Goal: Task Accomplishment & Management: Manage account settings

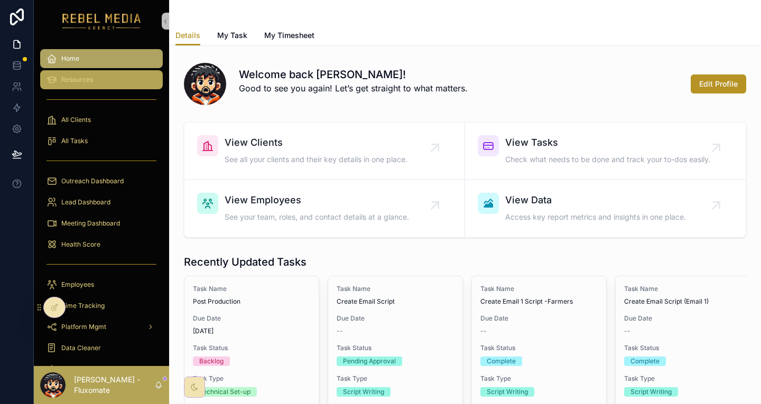
click at [101, 72] on div "Resources" at bounding box center [102, 79] width 110 height 17
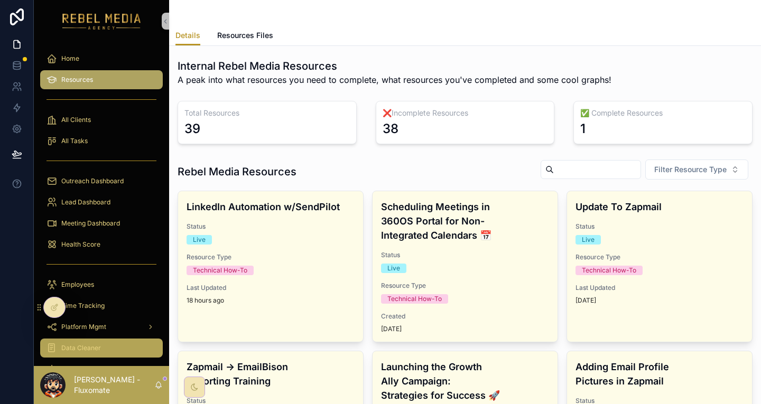
click at [94, 340] on div "Data Cleaner" at bounding box center [102, 348] width 110 height 17
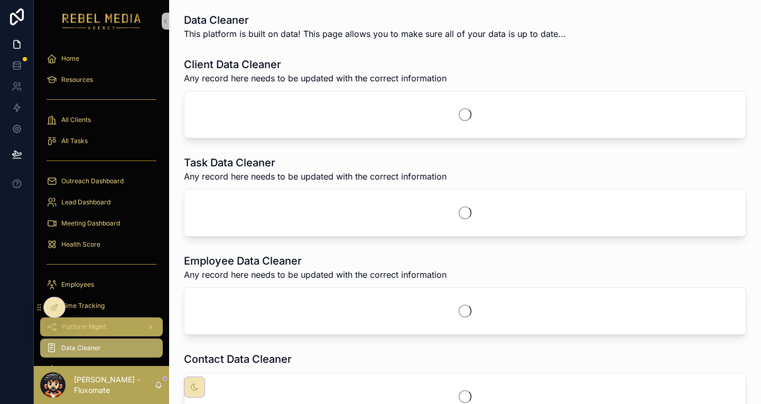
click at [108, 319] on div "Platform Mgmt" at bounding box center [102, 327] width 110 height 17
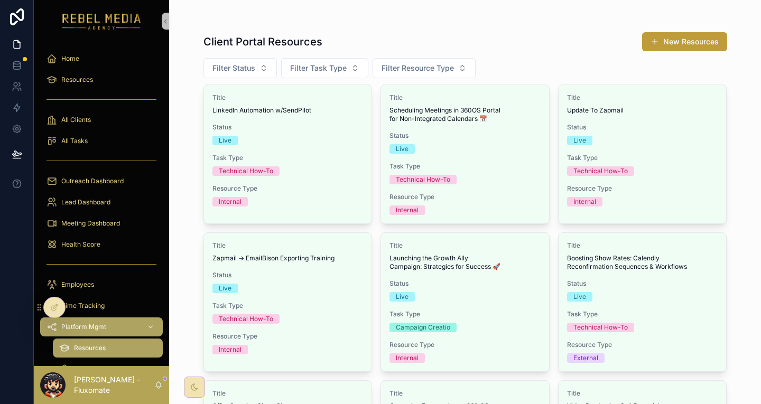
click at [680, 34] on button "New Resources" at bounding box center [684, 41] width 85 height 19
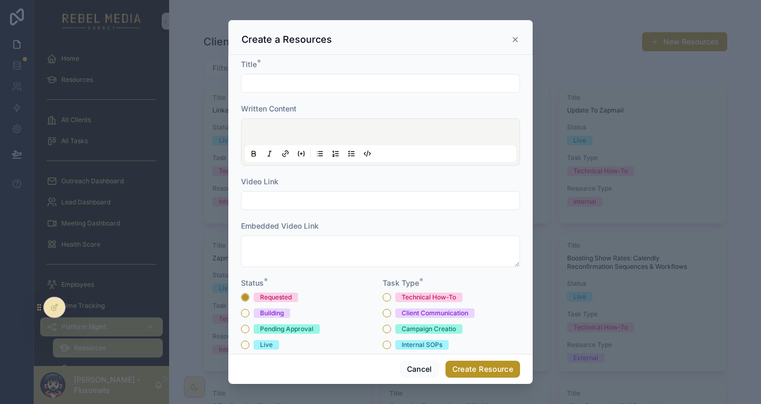
click at [384, 76] on input "scrollable content" at bounding box center [381, 83] width 278 height 15
type input "**********"
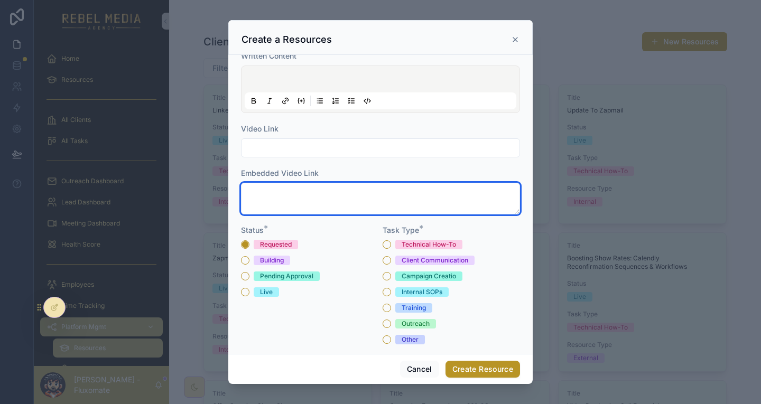
click at [323, 183] on textarea "scrollable content" at bounding box center [380, 199] width 279 height 32
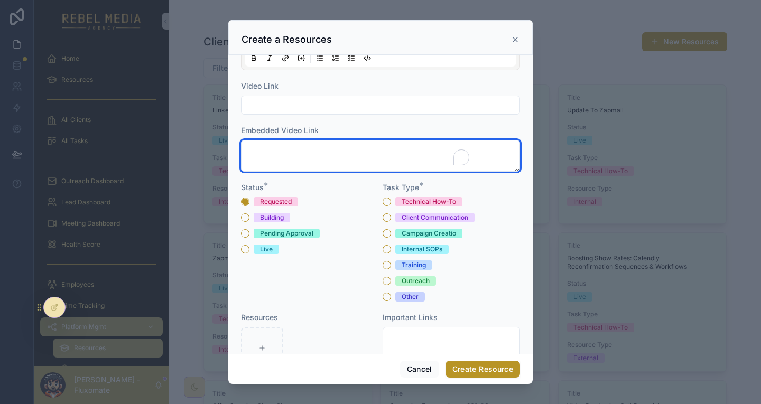
scroll to position [114, 0]
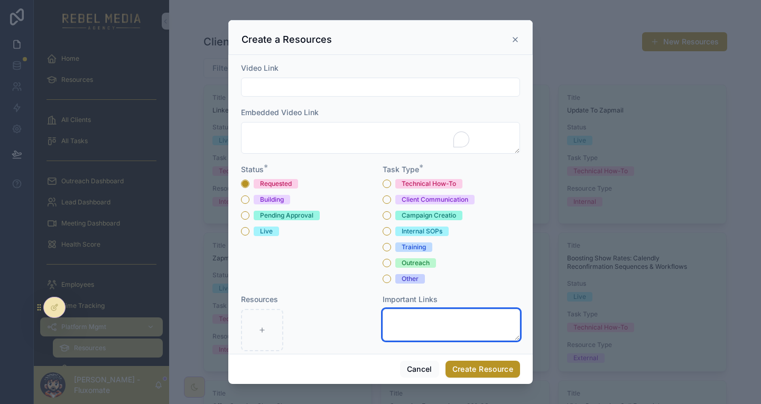
click at [403, 309] on textarea "scrollable content" at bounding box center [451, 325] width 137 height 32
paste textarea "**********"
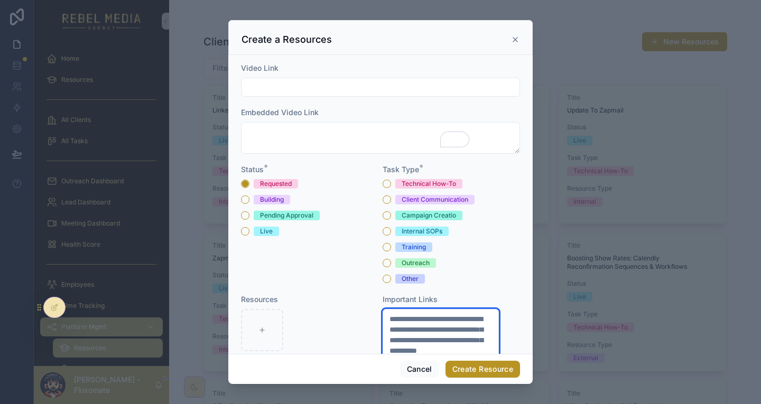
scroll to position [141, 0]
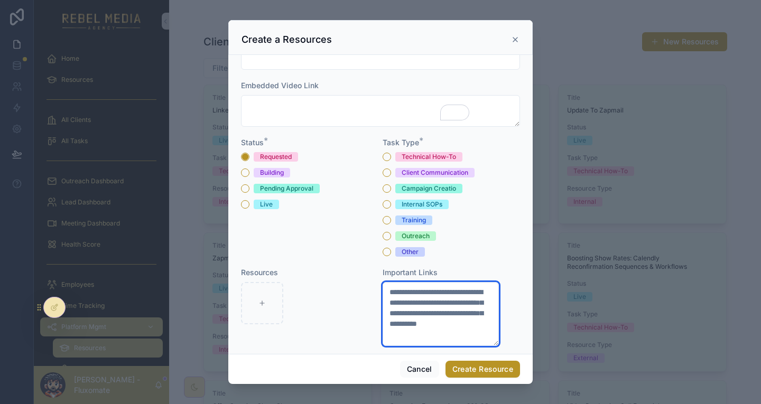
type textarea "**********"
click at [340, 372] on button "Select a Resource Type" at bounding box center [380, 382] width 279 height 20
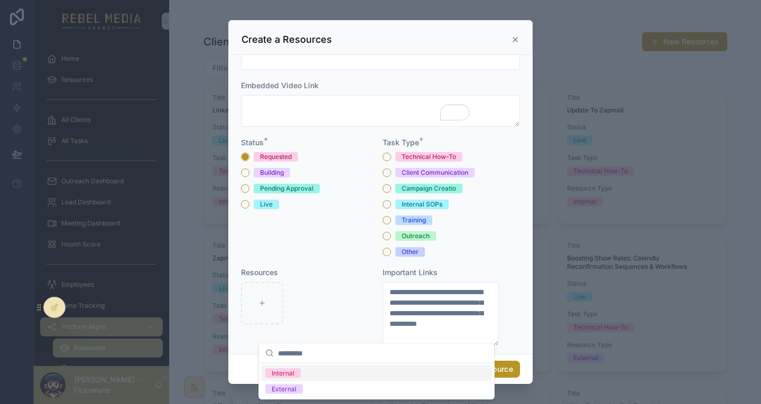
click at [292, 369] on span "Internal" at bounding box center [282, 374] width 35 height 10
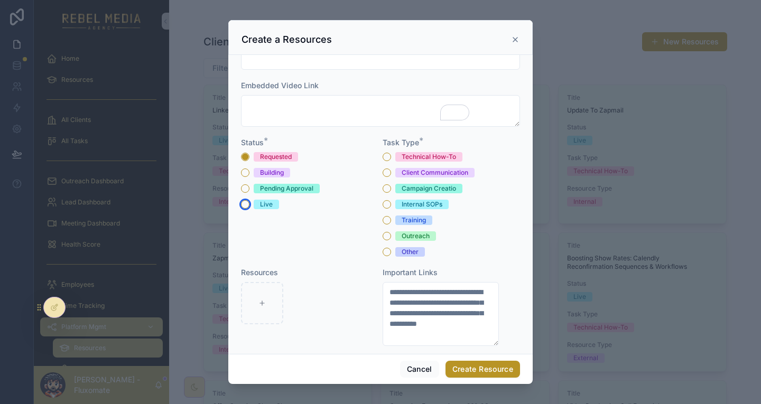
click at [249, 200] on button "Live" at bounding box center [245, 204] width 8 height 8
click at [386, 200] on div "Internal SOPs" at bounding box center [451, 205] width 137 height 10
click at [383, 200] on button "Internal SOPs" at bounding box center [387, 204] width 8 height 8
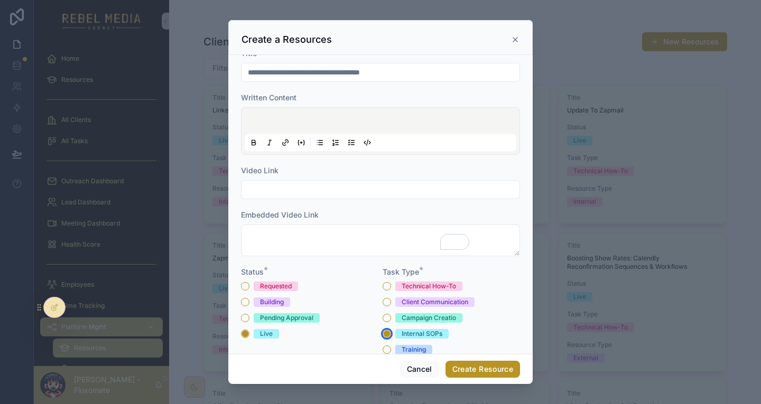
scroll to position [0, 0]
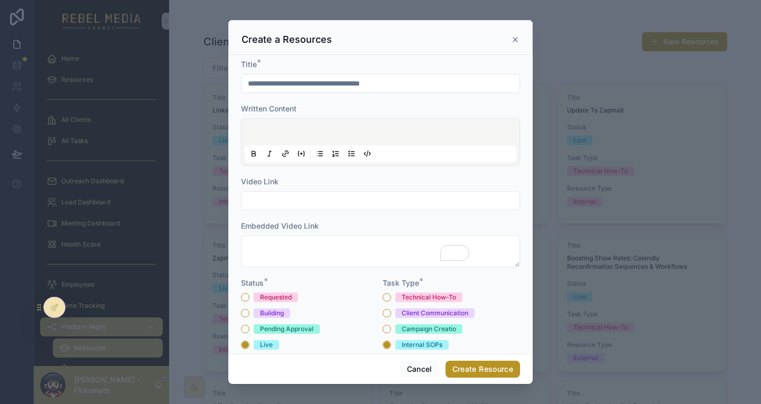
click at [369, 128] on p "scrollable content" at bounding box center [383, 133] width 272 height 11
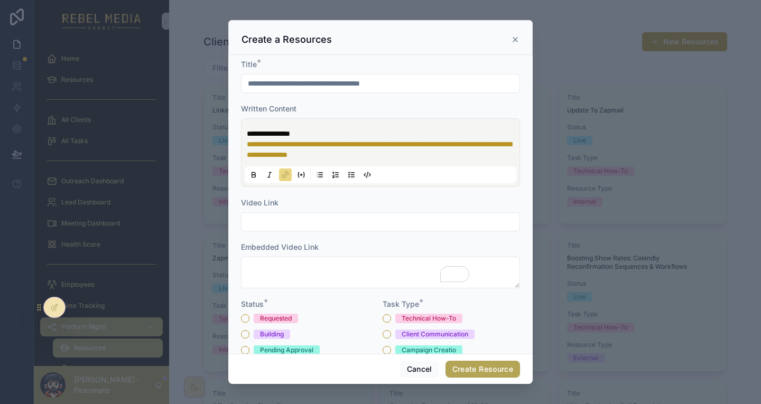
click at [462, 365] on button "Create Resource" at bounding box center [483, 369] width 75 height 17
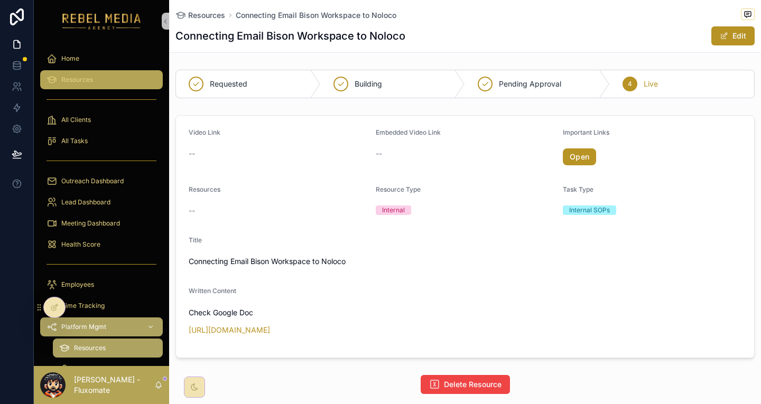
click at [107, 78] on link "Resources" at bounding box center [101, 79] width 123 height 19
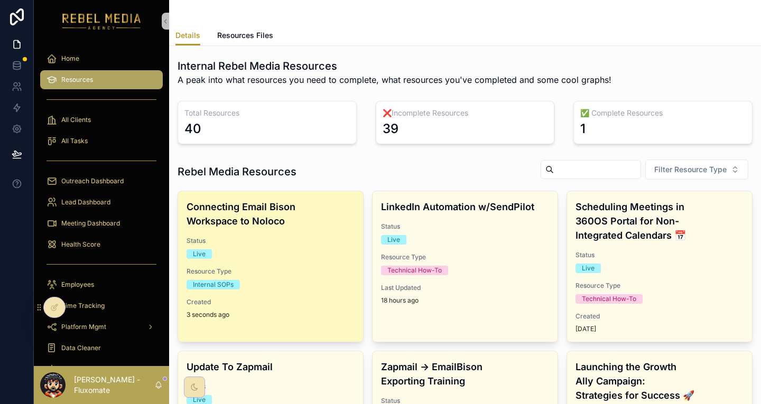
click at [294, 200] on h4 "Connecting Email Bison Workspace to Noloco" at bounding box center [271, 214] width 168 height 29
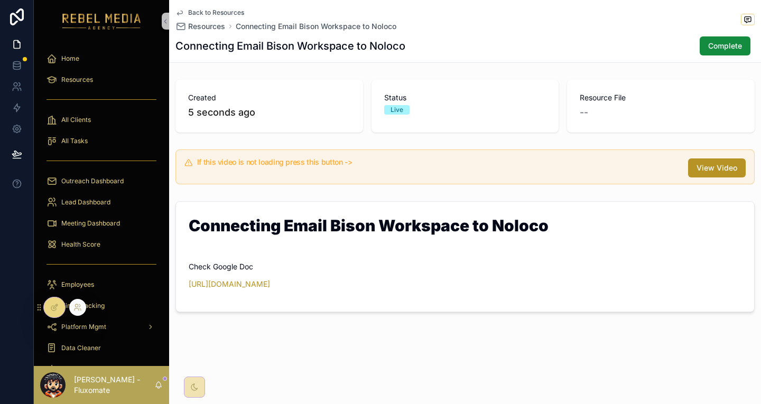
click at [54, 308] on icon at bounding box center [53, 308] width 5 height 5
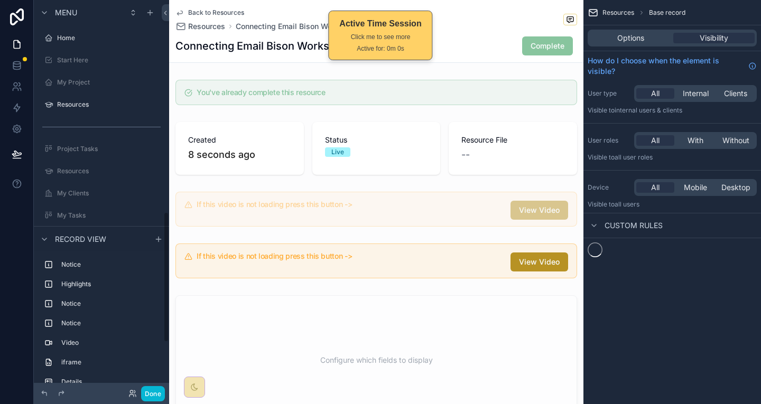
scroll to position [636, 0]
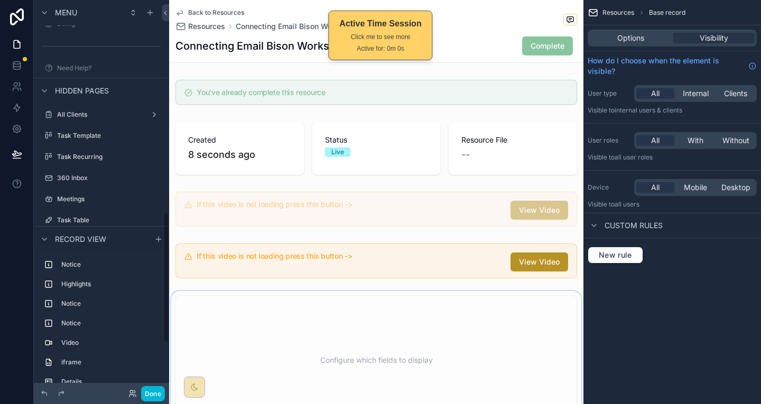
click at [413, 300] on div "scrollable content" at bounding box center [376, 360] width 414 height 138
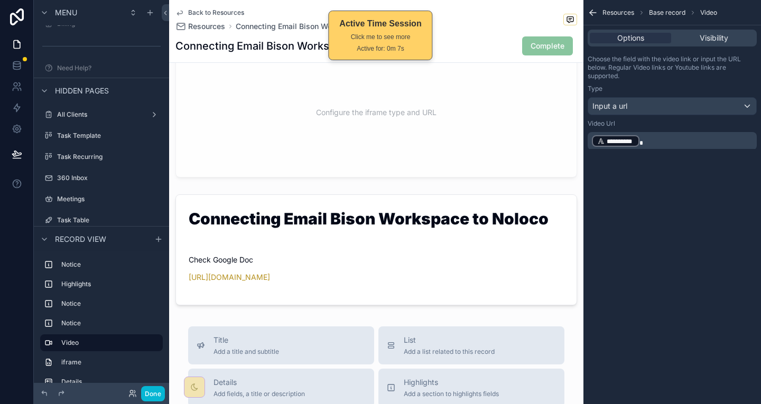
scroll to position [423, 0]
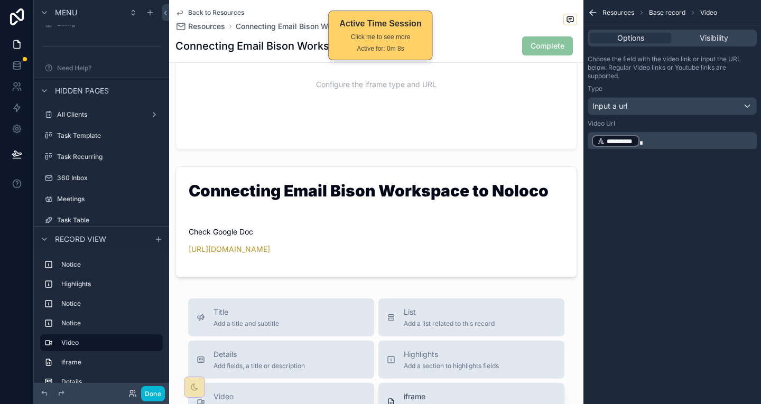
click at [422, 392] on span "iframe" at bounding box center [436, 397] width 64 height 11
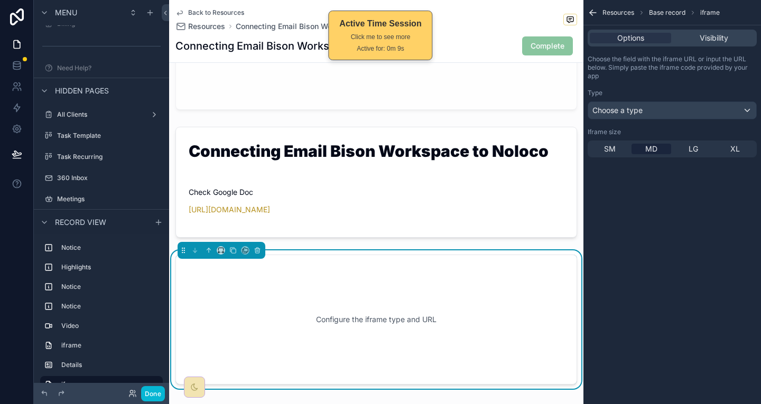
scroll to position [485, 0]
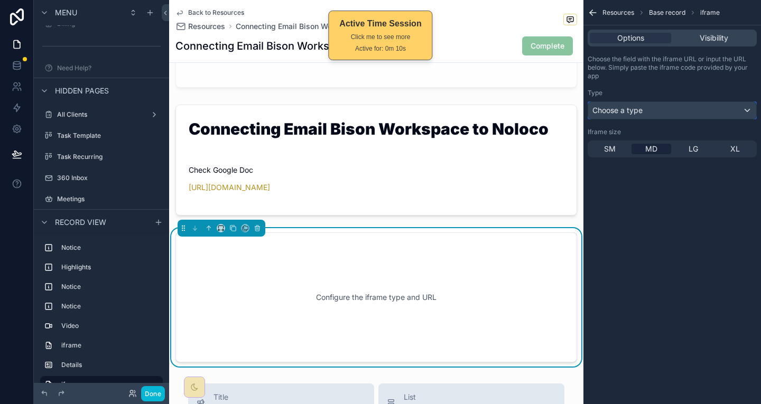
click at [653, 103] on div "Choose a type" at bounding box center [672, 110] width 168 height 17
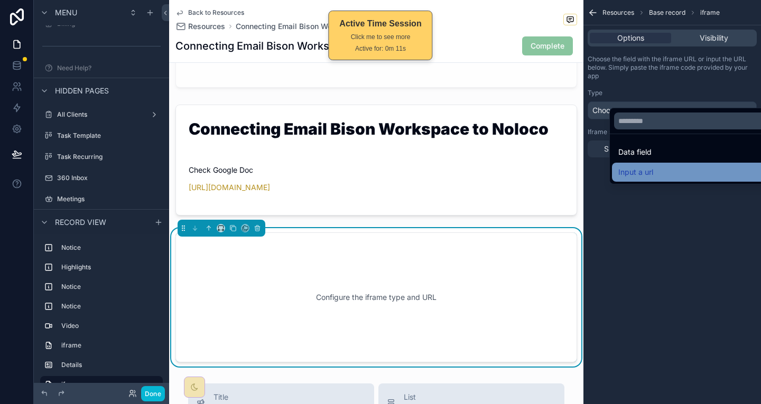
click at [648, 166] on div "Input a url" at bounding box center [695, 172] width 154 height 13
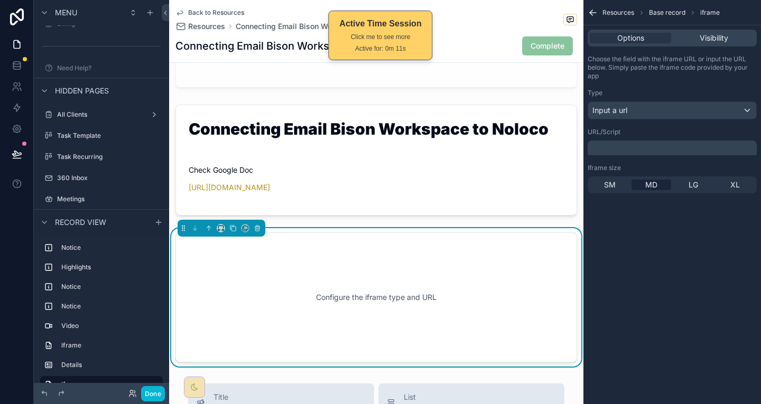
click at [649, 141] on div "﻿" at bounding box center [672, 149] width 169 height 17
click at [650, 145] on p "﻿" at bounding box center [673, 149] width 163 height 8
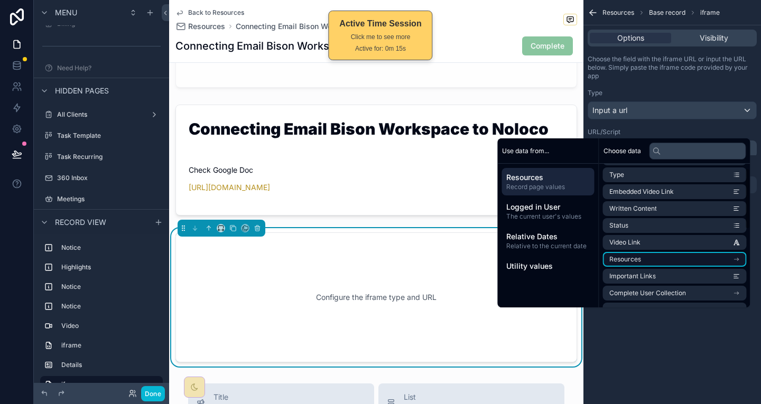
scroll to position [53, 0]
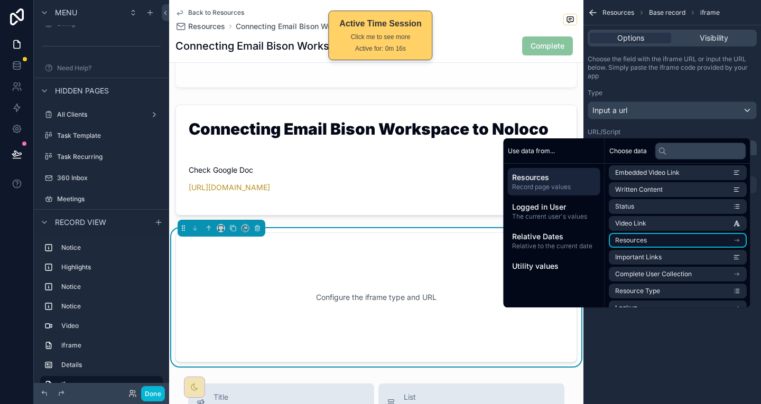
click at [647, 233] on li "Resources" at bounding box center [678, 240] width 138 height 15
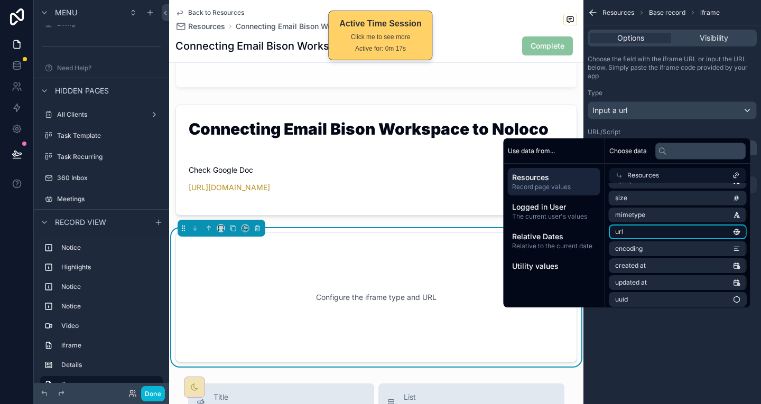
click at [646, 225] on li "url" at bounding box center [678, 232] width 138 height 15
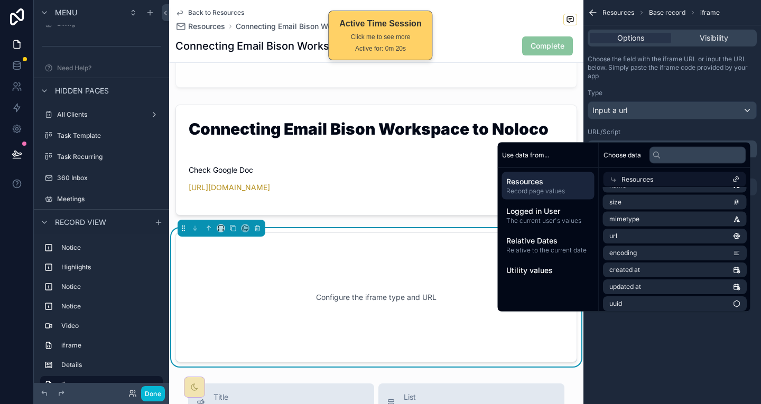
click at [658, 143] on p "﻿ *** ﻿ ﻿" at bounding box center [673, 150] width 163 height 14
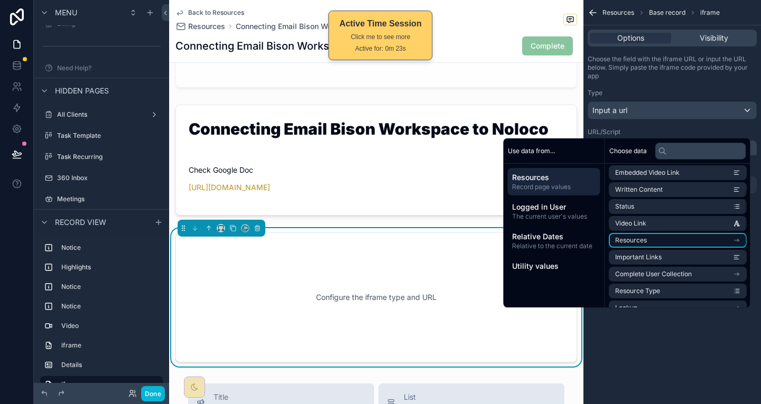
scroll to position [106, 0]
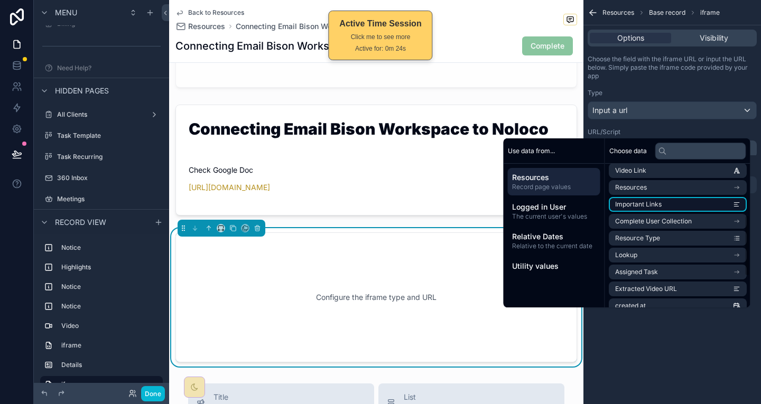
click at [661, 197] on li "Important Links" at bounding box center [678, 204] width 138 height 15
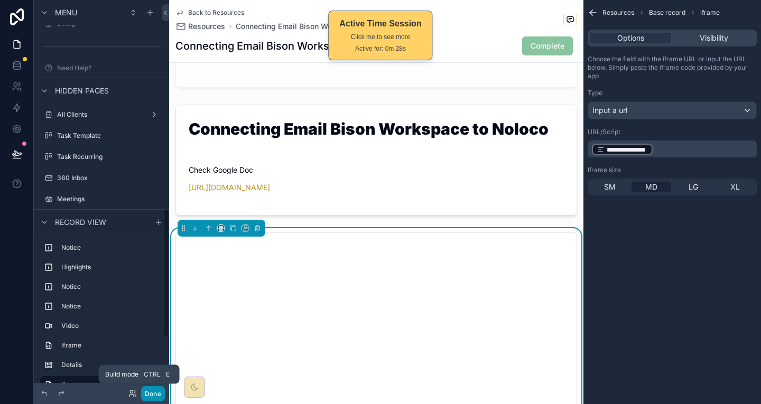
click at [141, 398] on button "Done" at bounding box center [153, 393] width 24 height 15
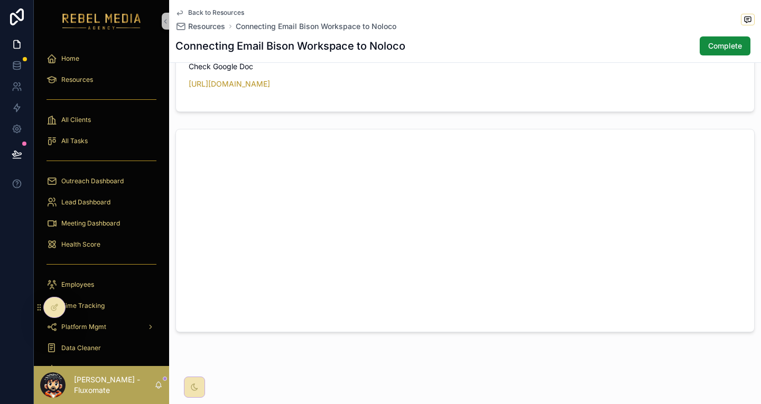
scroll to position [152, 0]
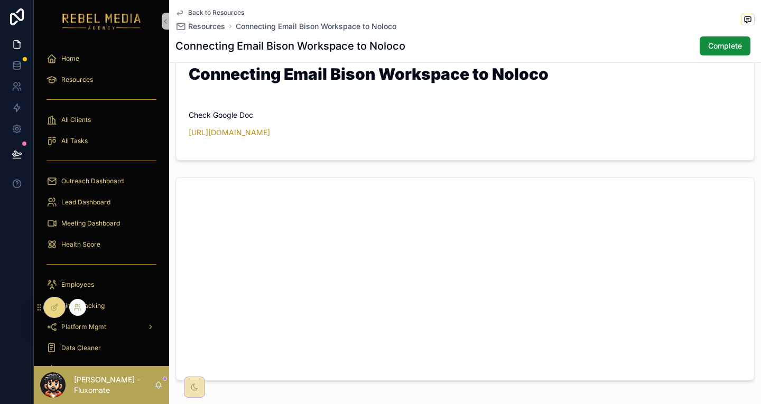
click at [45, 307] on div at bounding box center [54, 308] width 21 height 20
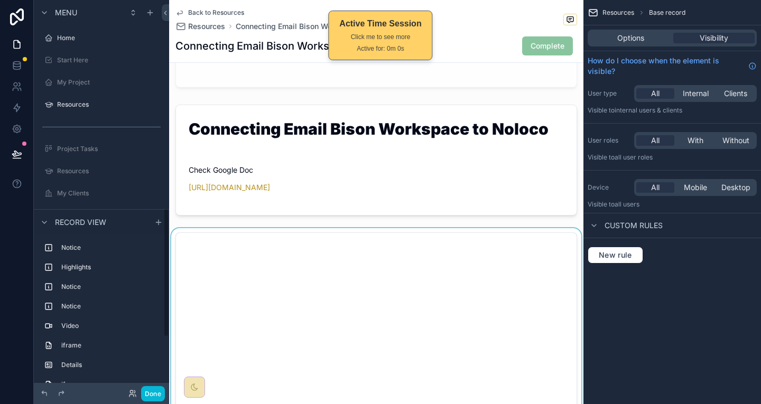
scroll to position [636, 0]
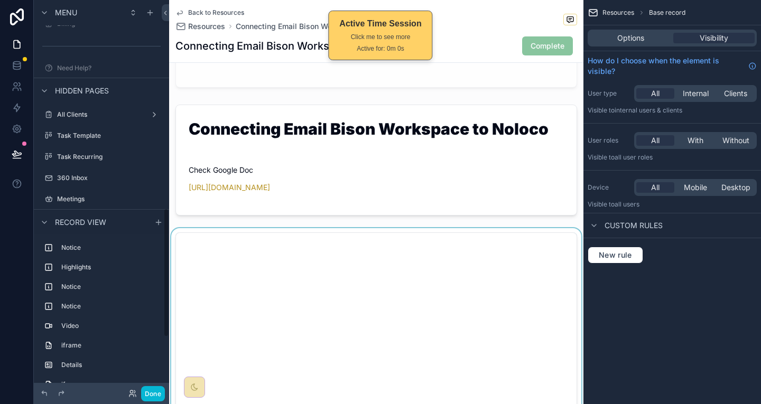
click at [409, 228] on div "scrollable content" at bounding box center [376, 334] width 414 height 212
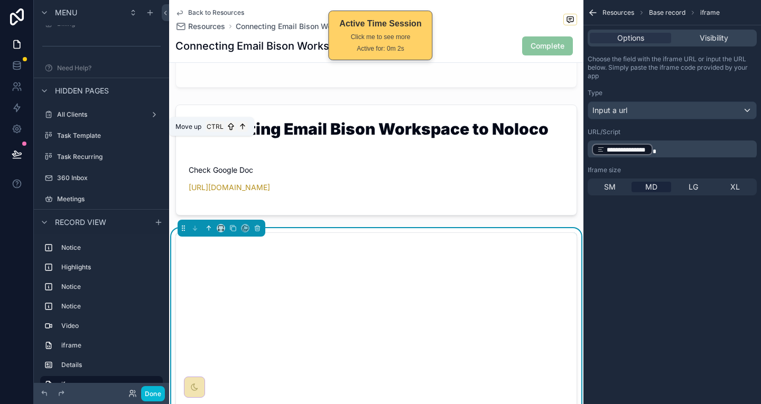
click at [205, 225] on icon "scrollable content" at bounding box center [208, 228] width 7 height 7
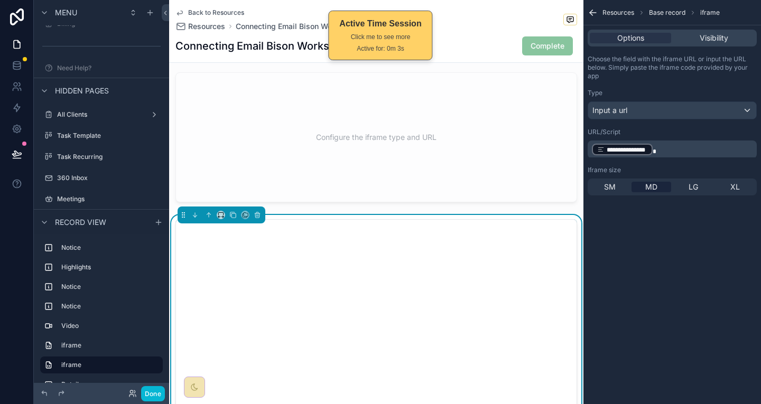
scroll to position [326, 0]
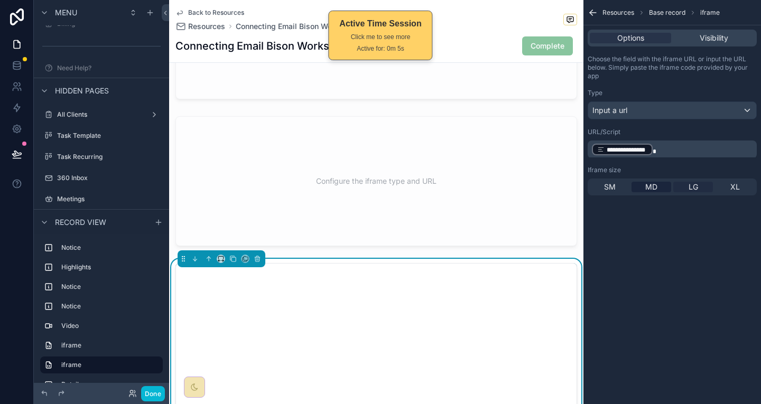
click at [695, 182] on div "LG" at bounding box center [693, 187] width 40 height 11
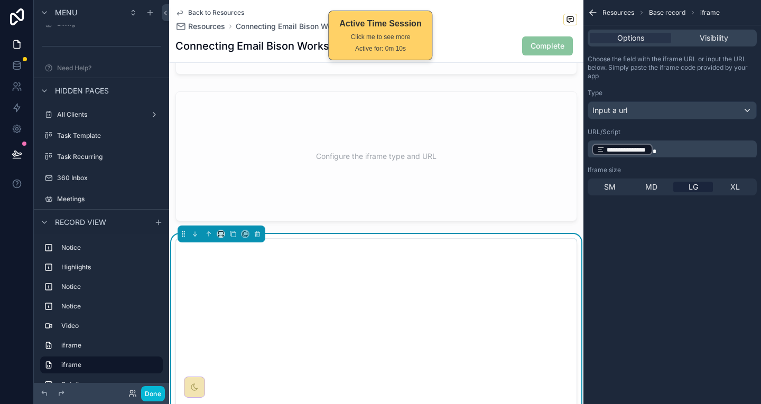
scroll to position [379, 0]
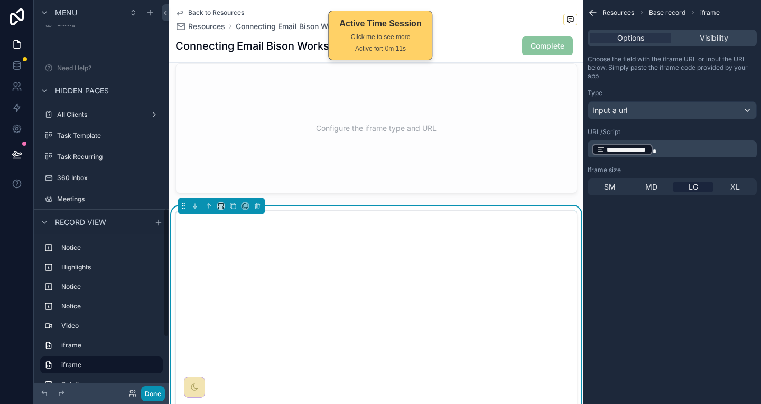
click at [132, 389] on div "Done" at bounding box center [101, 393] width 135 height 21
click at [141, 390] on button "Done" at bounding box center [153, 393] width 24 height 15
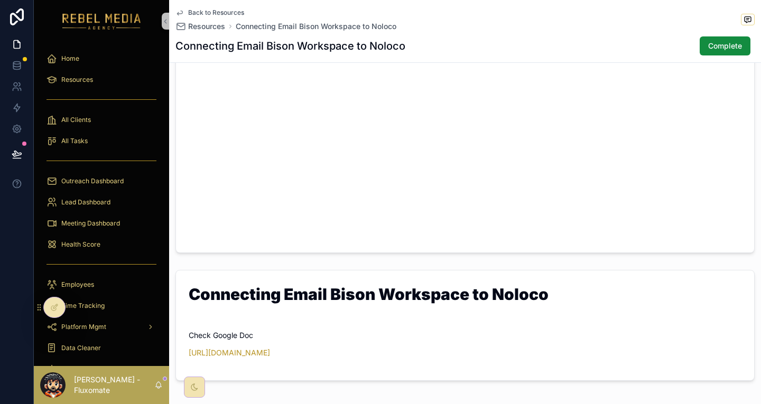
scroll to position [0, 0]
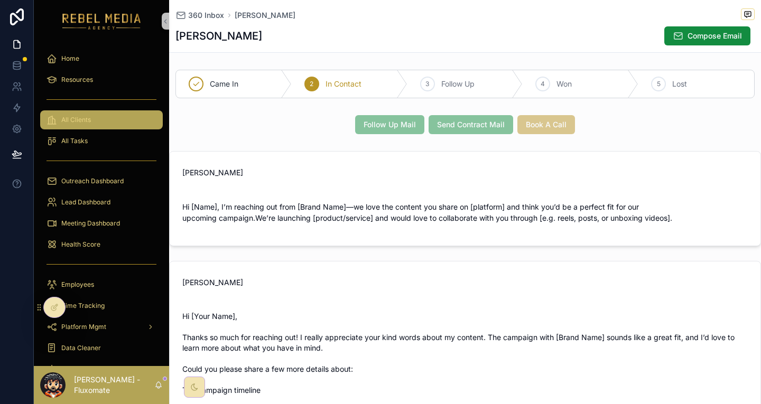
click at [102, 112] on div "All Clients" at bounding box center [102, 120] width 110 height 17
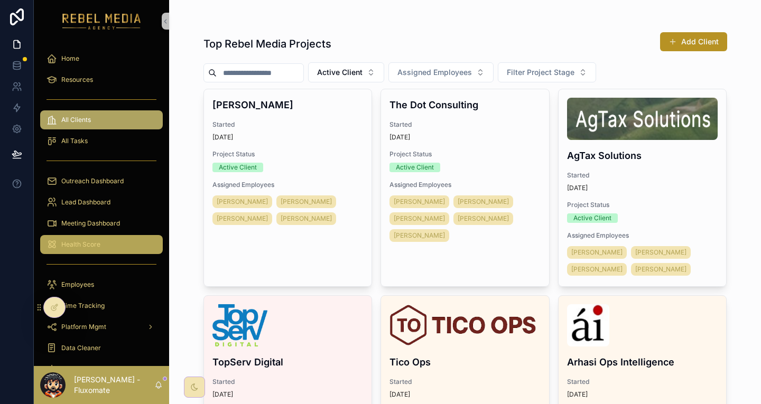
click at [98, 236] on div "Health Score" at bounding box center [102, 244] width 110 height 17
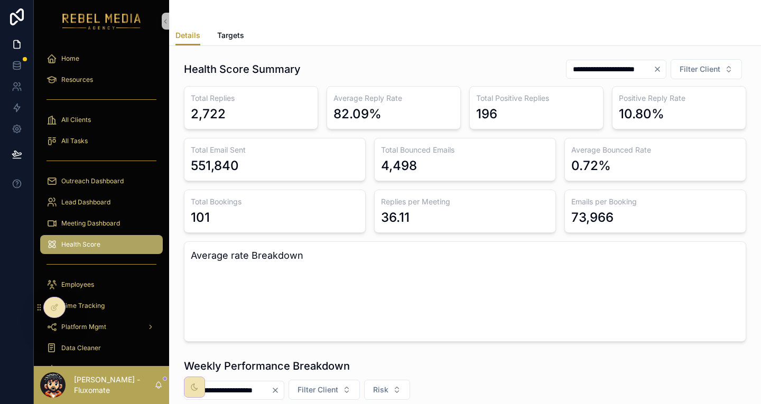
scroll to position [211, 0]
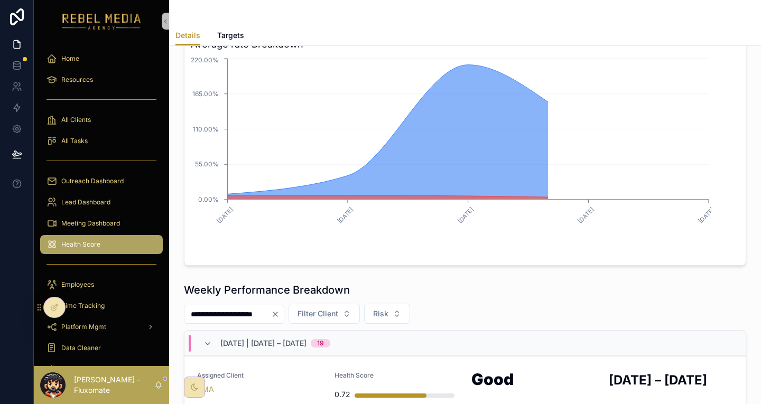
click at [283, 331] on div "[DATE] | [DATE] – [DATE] 19" at bounding box center [464, 343] width 561 height 25
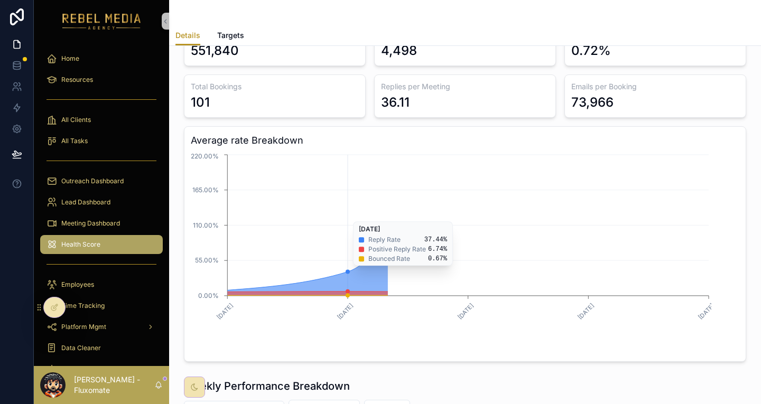
scroll to position [264, 0]
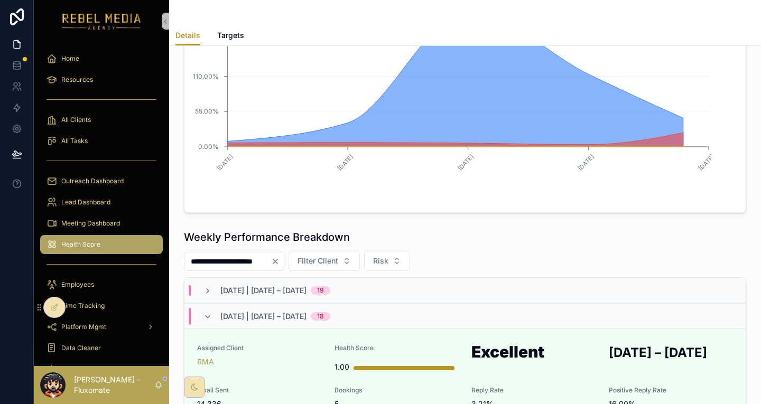
click at [312, 278] on div "[DATE] | [DATE] – [DATE] 19" at bounding box center [464, 290] width 561 height 25
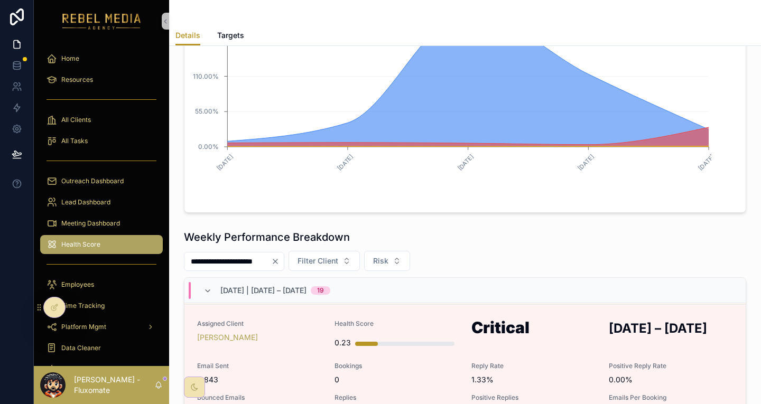
scroll to position [476, 0]
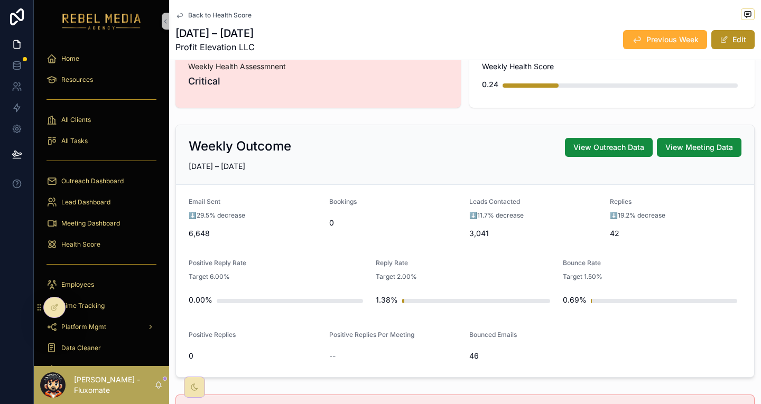
scroll to position [53, 0]
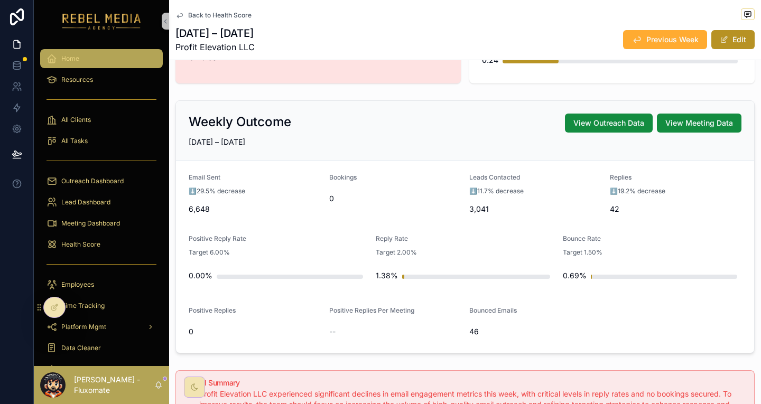
click at [55, 50] on div "Home" at bounding box center [102, 58] width 110 height 17
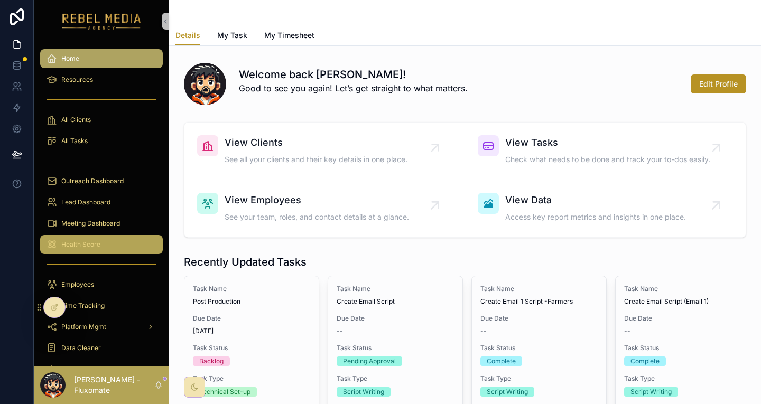
click at [64, 236] on div "Health Score" at bounding box center [102, 244] width 110 height 17
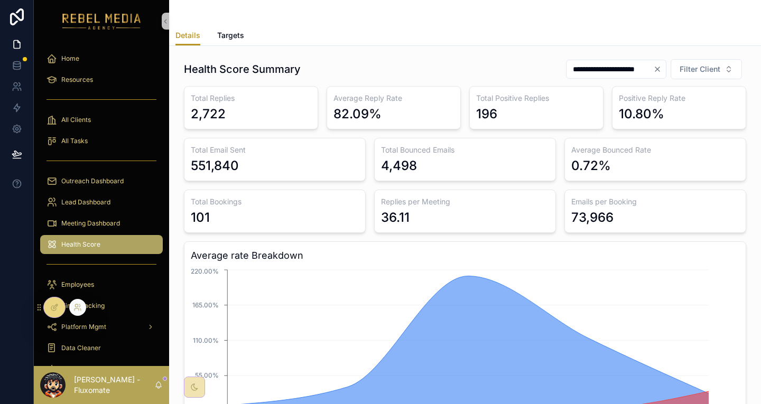
click at [53, 305] on icon at bounding box center [54, 307] width 8 height 8
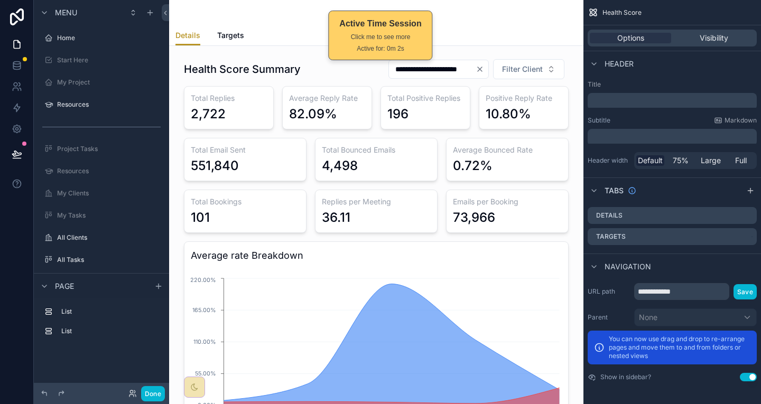
scroll to position [137, 0]
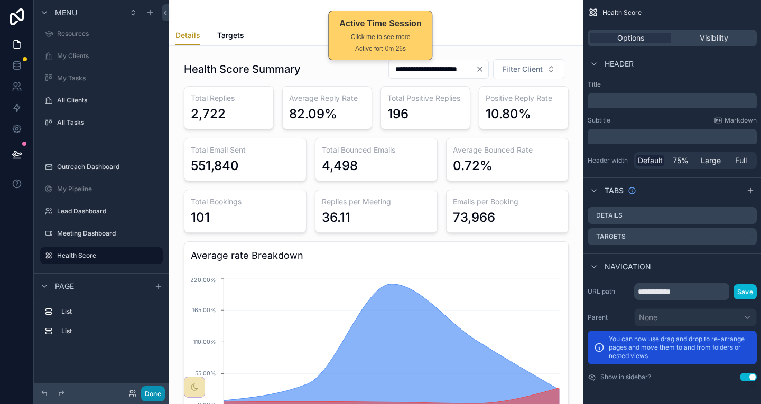
click at [141, 397] on button "Done" at bounding box center [153, 393] width 24 height 15
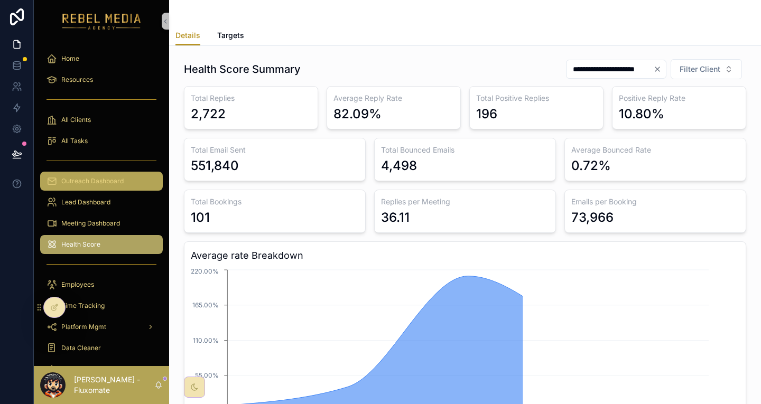
click at [87, 173] on div "Outreach Dashboard" at bounding box center [102, 181] width 110 height 17
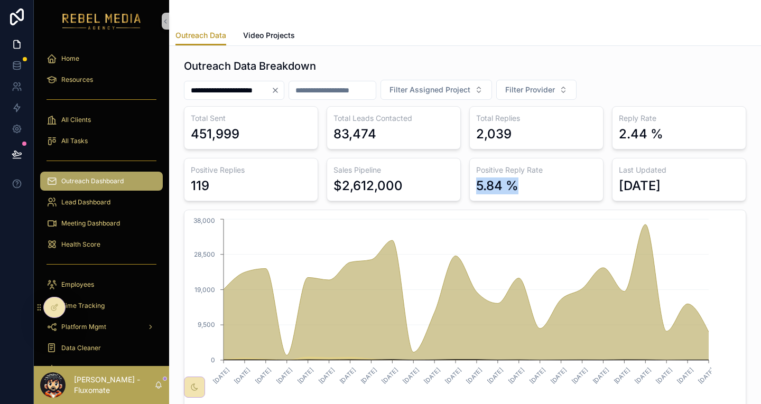
drag, startPoint x: 461, startPoint y: 159, endPoint x: 497, endPoint y: 160, distance: 36.0
click at [497, 178] on div "5.84 %" at bounding box center [536, 186] width 121 height 17
drag, startPoint x: 181, startPoint y: 118, endPoint x: 230, endPoint y: 119, distance: 49.2
click at [230, 119] on div "**********" at bounding box center [465, 268] width 575 height 428
drag, startPoint x: 474, startPoint y: 164, endPoint x: 490, endPoint y: 164, distance: 16.9
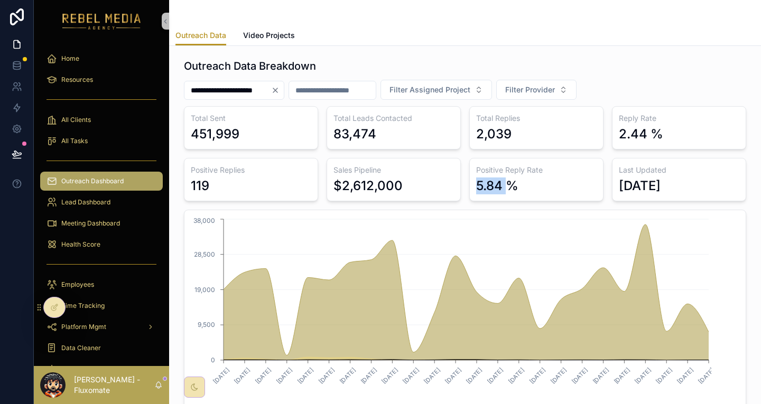
click at [490, 164] on div "Positive Reply Rate 5.84 %" at bounding box center [536, 179] width 134 height 43
drag, startPoint x: 190, startPoint y: 160, endPoint x: 227, endPoint y: 160, distance: 37.5
click at [227, 160] on div "Positive Replies 119" at bounding box center [251, 179] width 134 height 43
drag, startPoint x: 454, startPoint y: 121, endPoint x: 499, endPoint y: 120, distance: 44.9
click at [499, 120] on div "Total Sent 451,999 Total Leads Contacted 83,474 Total Replies 2,039 Reply Rate …" at bounding box center [465, 292] width 562 height 372
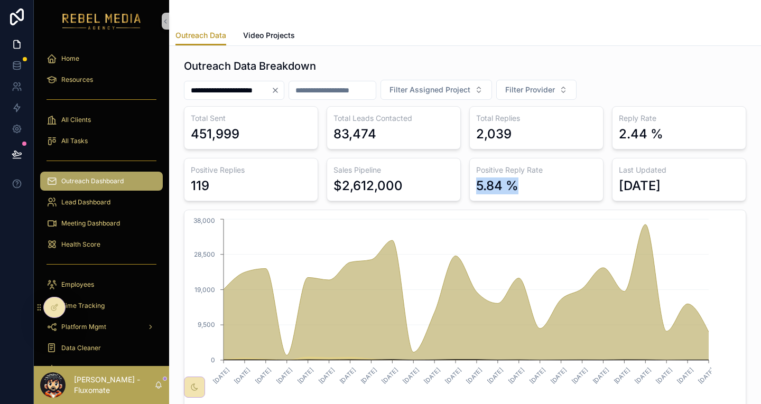
drag, startPoint x: 515, startPoint y: 156, endPoint x: 524, endPoint y: 156, distance: 9.0
click at [524, 158] on div "Positive Reply Rate 5.84 %" at bounding box center [536, 179] width 134 height 43
click at [478, 178] on div "5.84 %" at bounding box center [497, 186] width 42 height 17
drag, startPoint x: 486, startPoint y: 119, endPoint x: 506, endPoint y: 121, distance: 20.1
click at [506, 121] on div "Total Replies 2,039" at bounding box center [536, 127] width 134 height 43
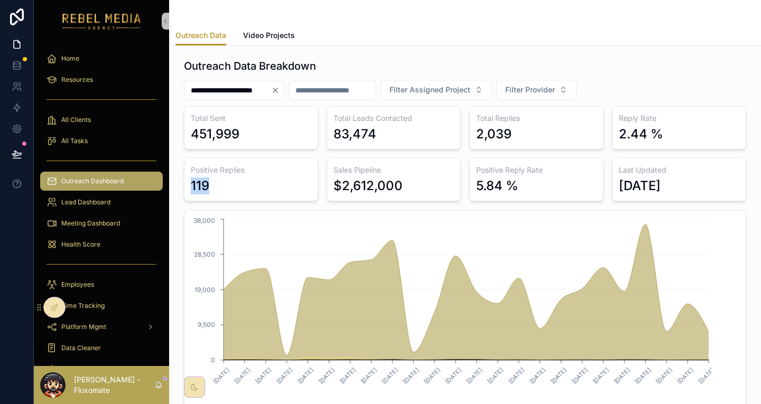
drag, startPoint x: 188, startPoint y: 167, endPoint x: 238, endPoint y: 174, distance: 51.3
click at [234, 174] on div "Positive Replies 119" at bounding box center [251, 179] width 134 height 43
drag, startPoint x: 471, startPoint y: 158, endPoint x: 517, endPoint y: 160, distance: 46.1
click at [516, 178] on div "5.84 %" at bounding box center [536, 186] width 121 height 17
drag, startPoint x: 633, startPoint y: 113, endPoint x: 661, endPoint y: 113, distance: 28.0
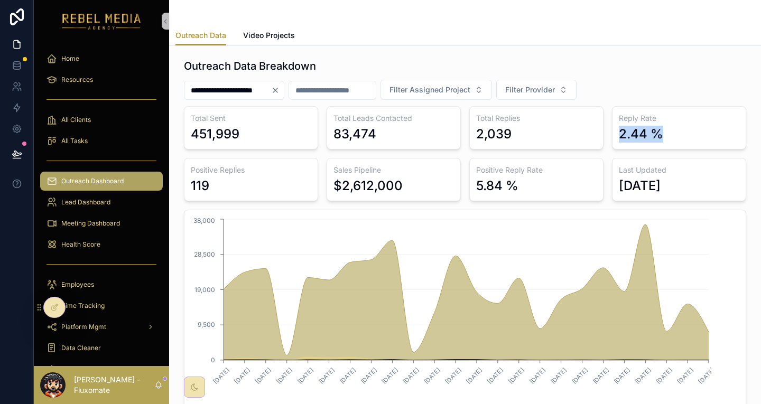
click at [661, 113] on div "Total Sent 451,999 Total Leads Contacted 83,474 Total Replies 2,039 Reply Rate …" at bounding box center [465, 292] width 562 height 372
drag, startPoint x: 351, startPoint y: 117, endPoint x: 384, endPoint y: 116, distance: 32.8
click at [384, 116] on div "Total Leads Contacted 83,474" at bounding box center [394, 127] width 134 height 43
drag, startPoint x: 462, startPoint y: 113, endPoint x: 524, endPoint y: 109, distance: 62.0
click at [524, 109] on div "Total Replies 2,039" at bounding box center [536, 127] width 134 height 43
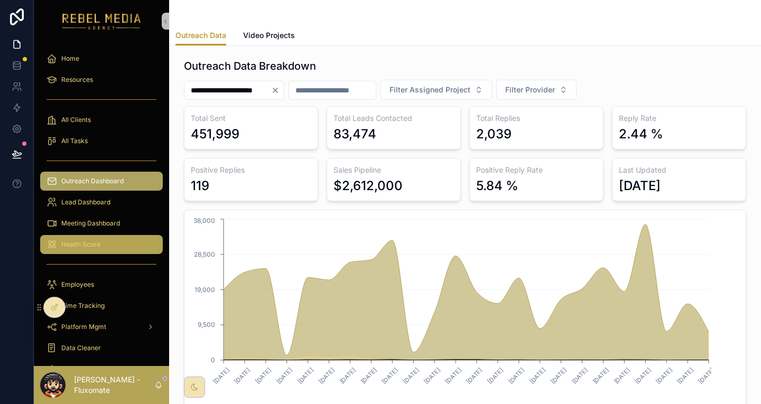
click at [84, 236] on div "Health Score" at bounding box center [102, 244] width 110 height 17
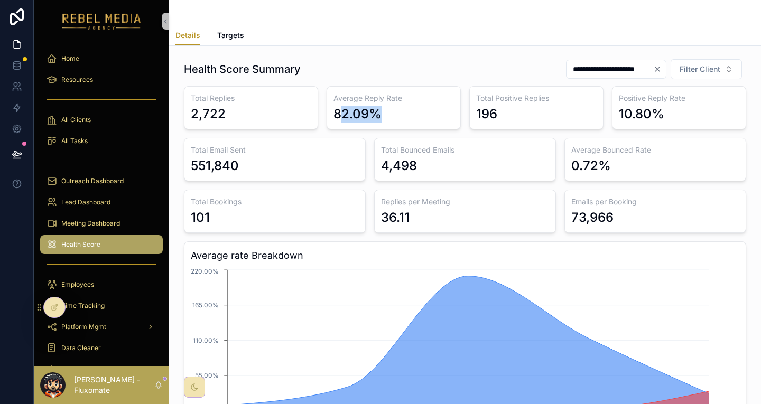
drag, startPoint x: 334, startPoint y: 99, endPoint x: 378, endPoint y: 103, distance: 44.0
click at [378, 106] on div "82.09%" at bounding box center [394, 114] width 121 height 17
drag, startPoint x: 378, startPoint y: 103, endPoint x: 363, endPoint y: 103, distance: 15.3
click at [377, 106] on div "82.09%" at bounding box center [394, 114] width 121 height 17
click at [327, 91] on div "Average Reply Rate 82.09%" at bounding box center [394, 107] width 134 height 43
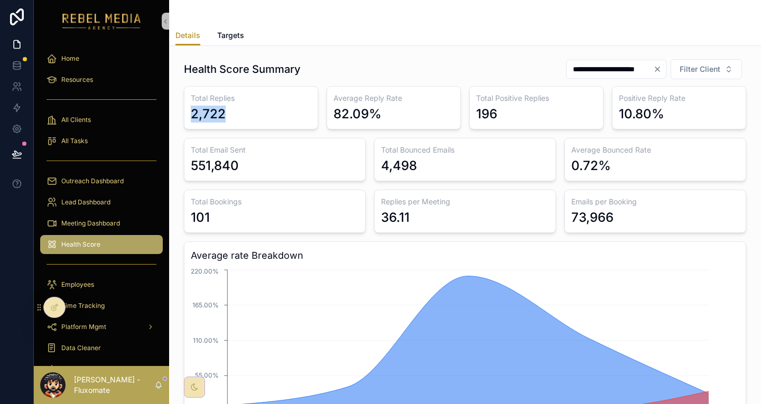
drag, startPoint x: 191, startPoint y: 96, endPoint x: 244, endPoint y: 98, distance: 52.4
click at [244, 106] on div "2,722" at bounding box center [251, 114] width 121 height 17
drag, startPoint x: 334, startPoint y: 102, endPoint x: 368, endPoint y: 100, distance: 34.4
click at [365, 106] on div "82.09%" at bounding box center [358, 114] width 48 height 17
drag, startPoint x: 378, startPoint y: 187, endPoint x: 406, endPoint y: 188, distance: 27.5
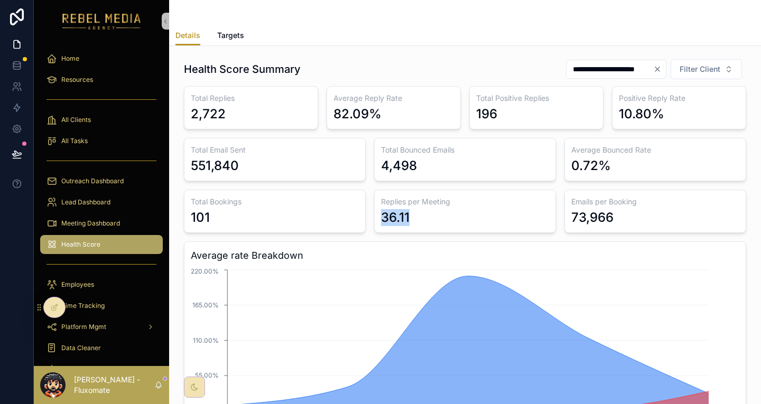
click at [406, 190] on div "Replies per Meeting 36.11" at bounding box center [465, 211] width 182 height 43
drag, startPoint x: 265, startPoint y: 182, endPoint x: 170, endPoint y: 188, distance: 95.8
click at [178, 188] on div "**********" at bounding box center [465, 267] width 575 height 427
drag, startPoint x: 405, startPoint y: 191, endPoint x: 394, endPoint y: 192, distance: 11.7
click at [394, 209] on div "36.11" at bounding box center [465, 217] width 168 height 17
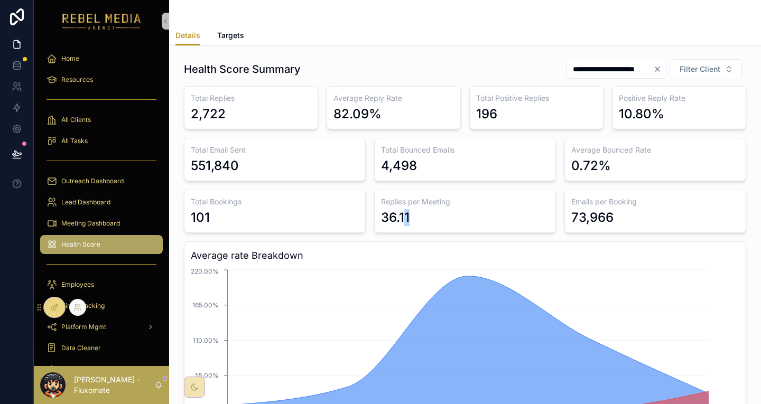
click at [50, 304] on icon at bounding box center [54, 307] width 8 height 8
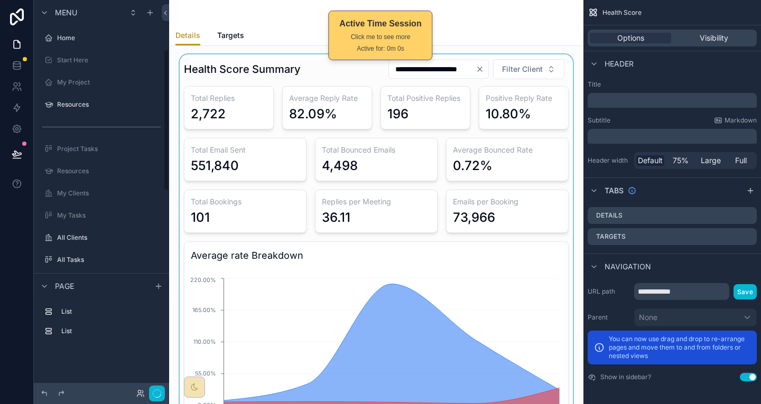
click at [458, 186] on div "scrollable content" at bounding box center [376, 267] width 397 height 427
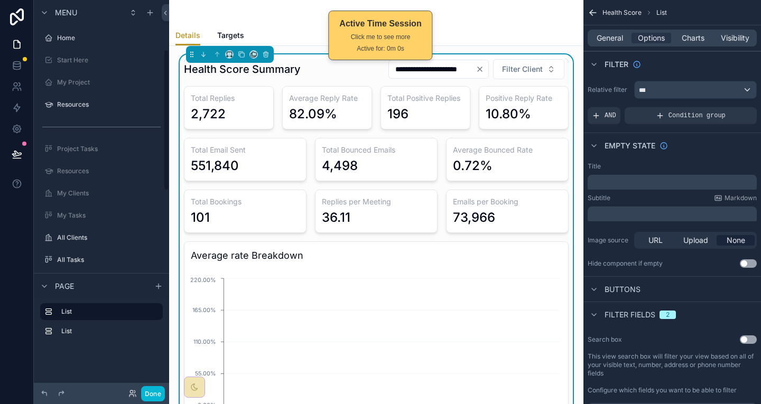
scroll to position [137, 0]
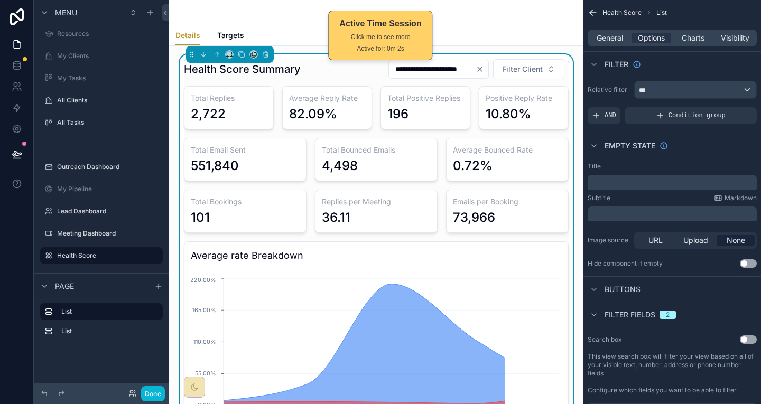
click at [510, 190] on div "Emails per Booking 73,966" at bounding box center [507, 211] width 123 height 43
click at [705, 30] on div "General Options Charts Visibility" at bounding box center [672, 38] width 169 height 17
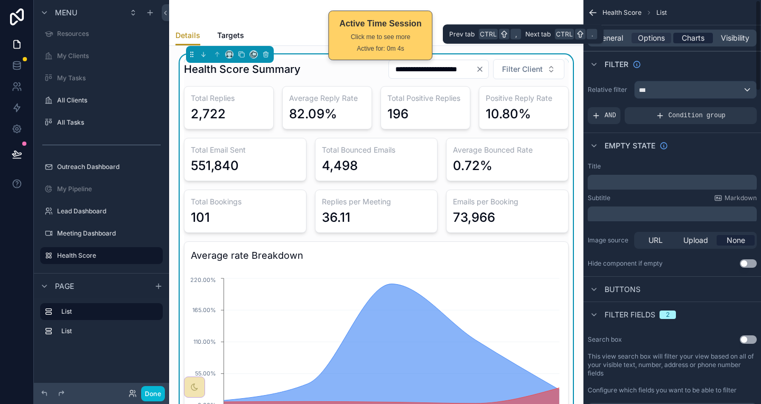
click at [703, 35] on span "Charts" at bounding box center [693, 38] width 23 height 11
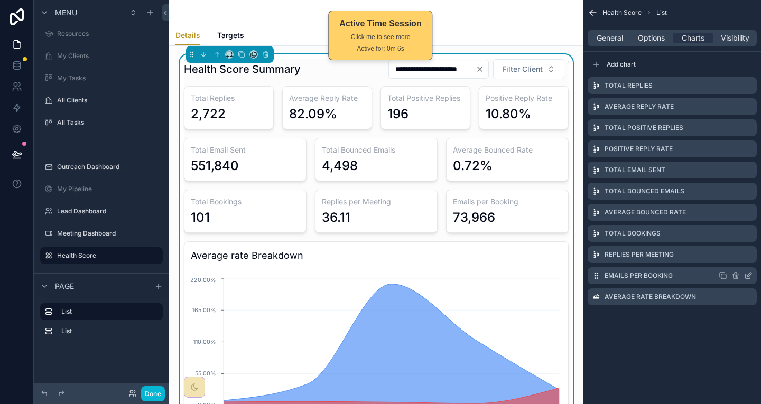
click at [748, 272] on icon "scrollable content" at bounding box center [748, 276] width 8 height 8
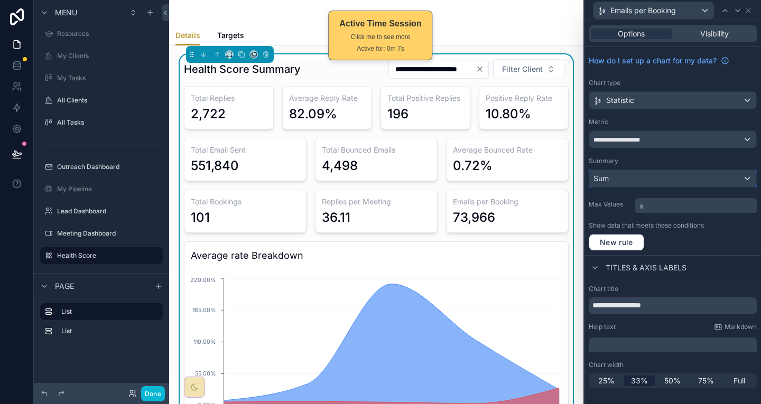
click at [648, 170] on div "Sum" at bounding box center [672, 178] width 167 height 17
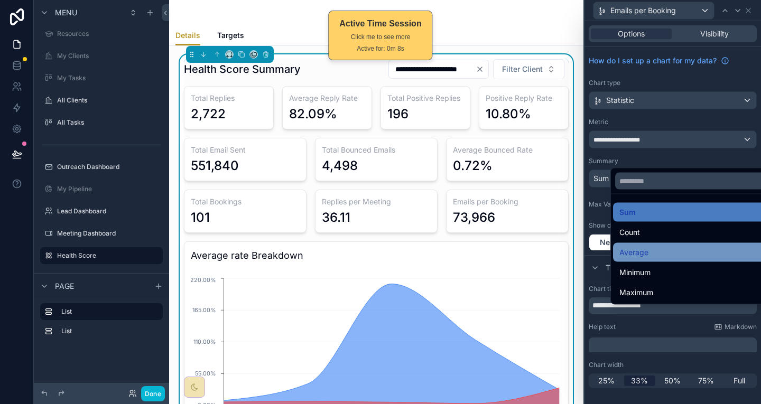
click at [645, 246] on div "Average" at bounding box center [695, 252] width 153 height 13
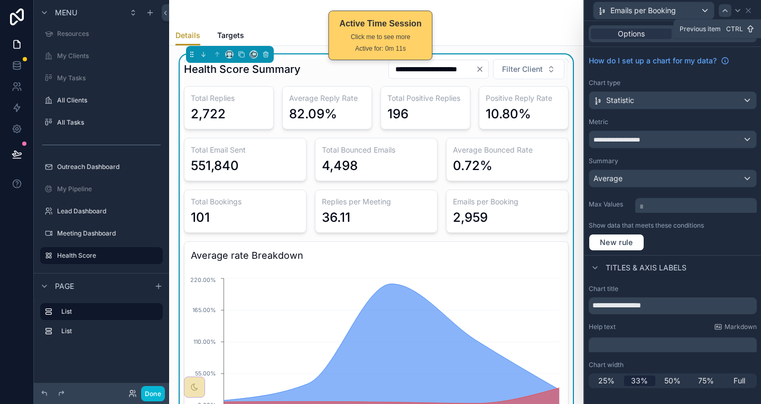
click at [725, 9] on icon at bounding box center [725, 10] width 8 height 8
click at [644, 170] on div "Sum" at bounding box center [672, 178] width 167 height 17
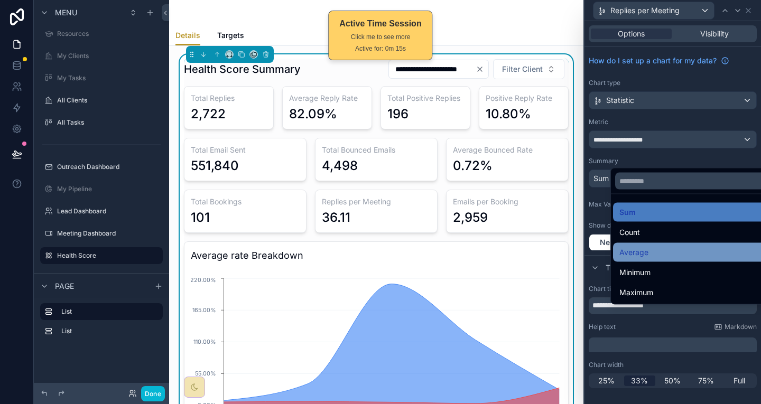
click at [642, 246] on span "Average" at bounding box center [633, 252] width 29 height 13
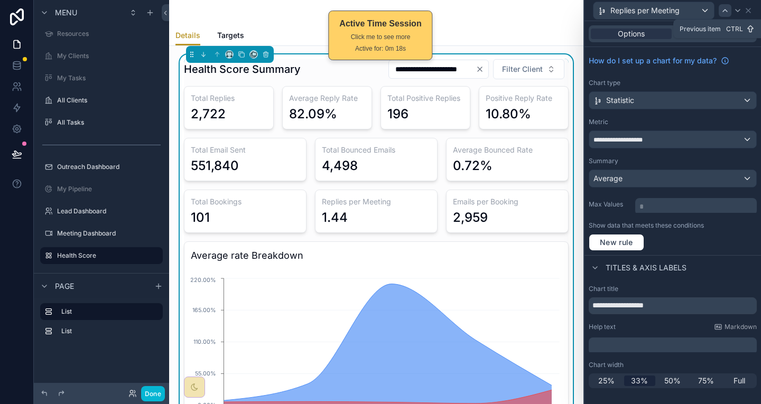
click at [727, 8] on icon at bounding box center [725, 10] width 8 height 8
click at [727, 9] on icon at bounding box center [725, 10] width 8 height 8
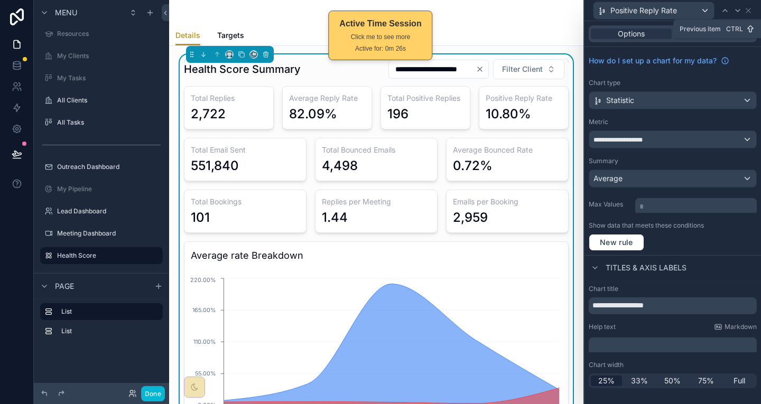
click at [727, 9] on icon at bounding box center [725, 10] width 8 height 8
click at [727, 10] on icon at bounding box center [725, 10] width 8 height 8
click at [753, 9] on div "Total Replies" at bounding box center [673, 10] width 168 height 21
click at [752, 8] on icon at bounding box center [748, 10] width 8 height 8
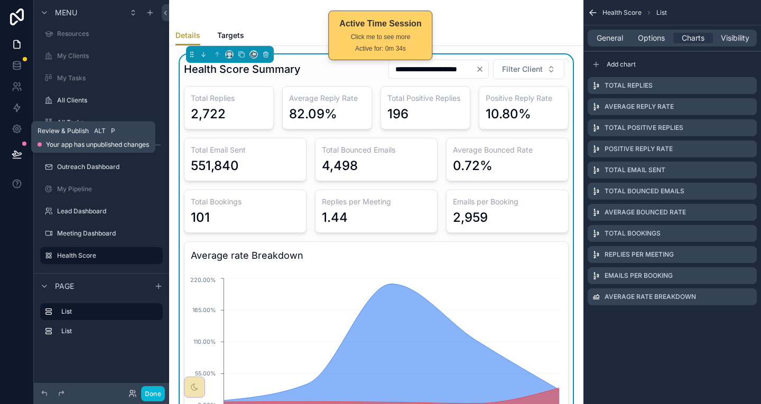
click at [12, 149] on icon at bounding box center [17, 154] width 11 height 11
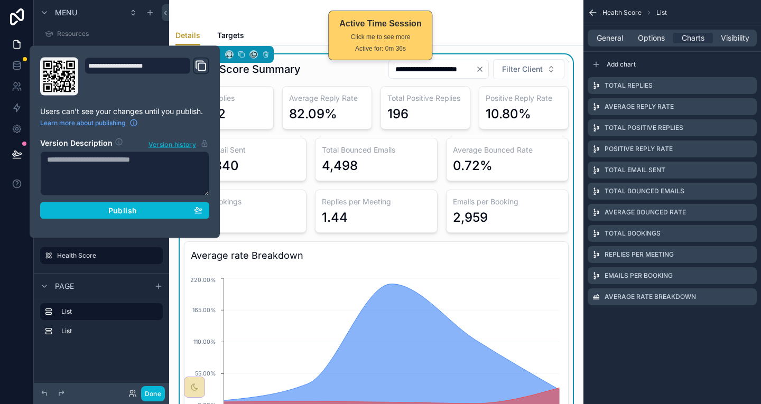
click at [168, 187] on section "Version Description Version history Publish" at bounding box center [124, 176] width 169 height 88
click at [168, 206] on div "Publish" at bounding box center [124, 211] width 155 height 10
